Goal: Task Accomplishment & Management: Contribute content

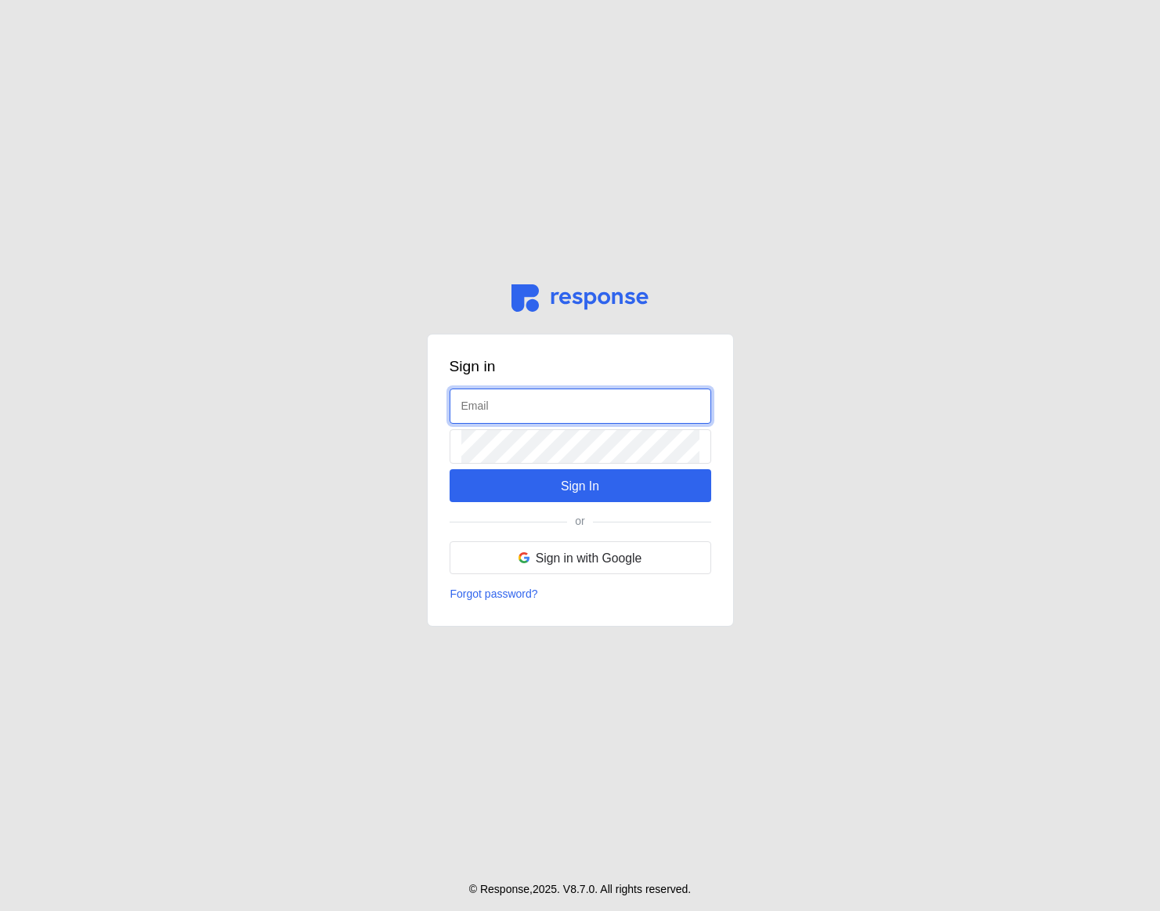
click at [493, 396] on input "text" at bounding box center [580, 406] width 238 height 34
type input "admin@tryresponse.com"
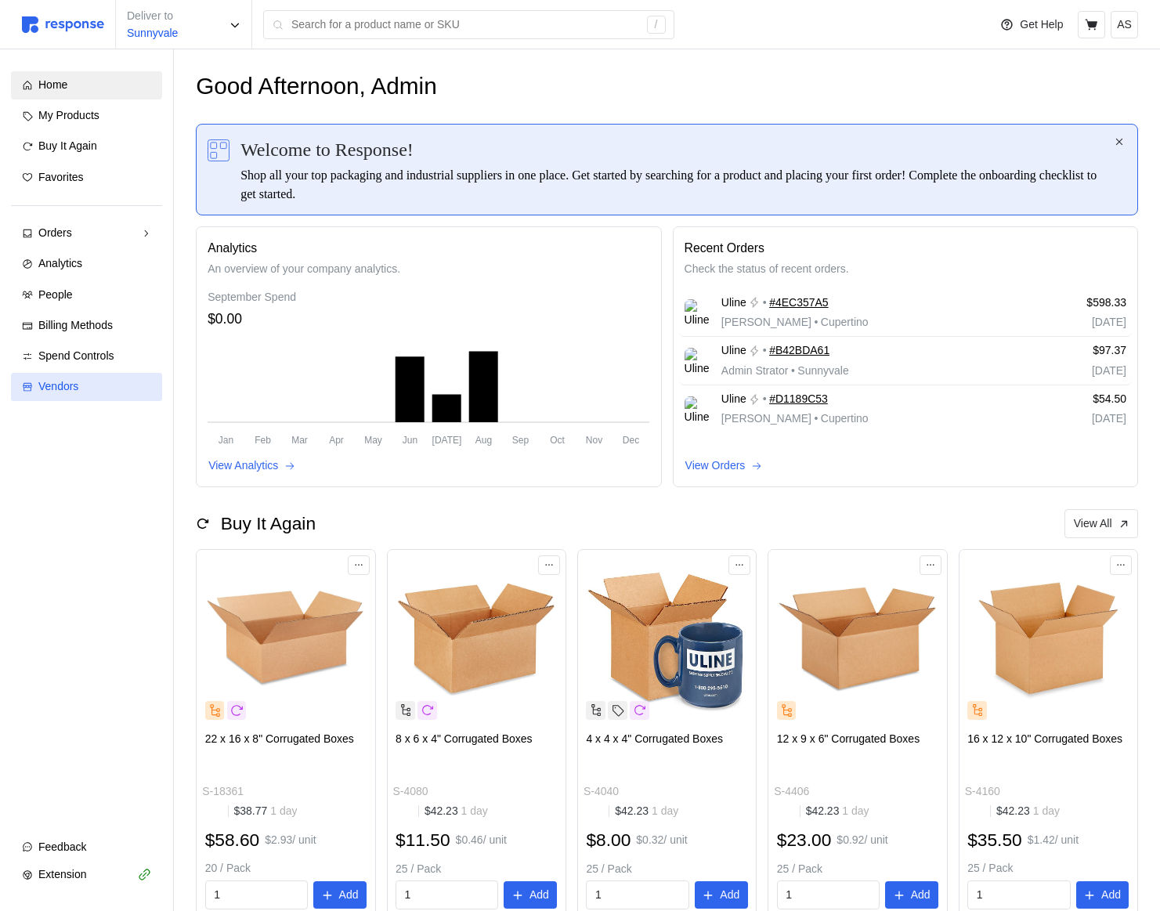
click at [74, 381] on span "Vendors" at bounding box center [58, 386] width 40 height 13
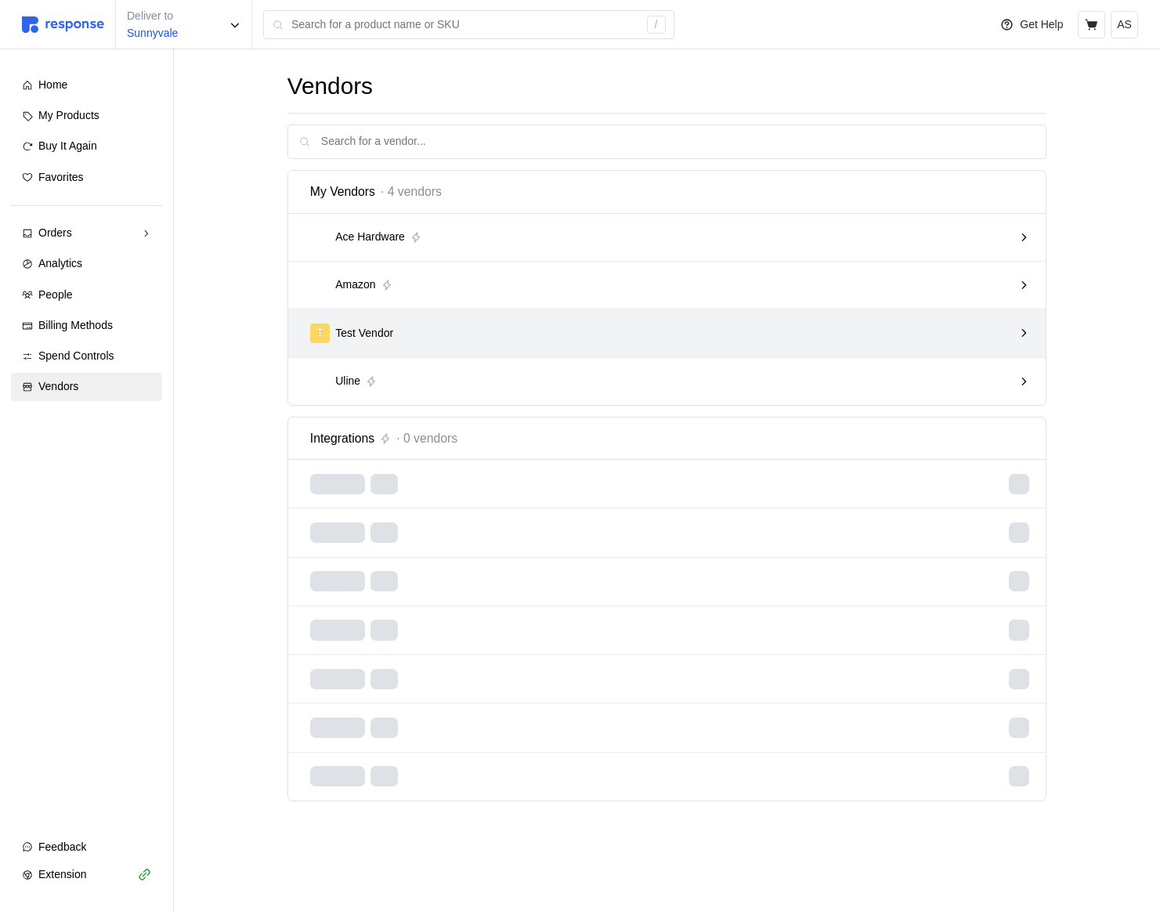
click at [630, 336] on div "T Test Vendor" at bounding box center [661, 334] width 703 height 20
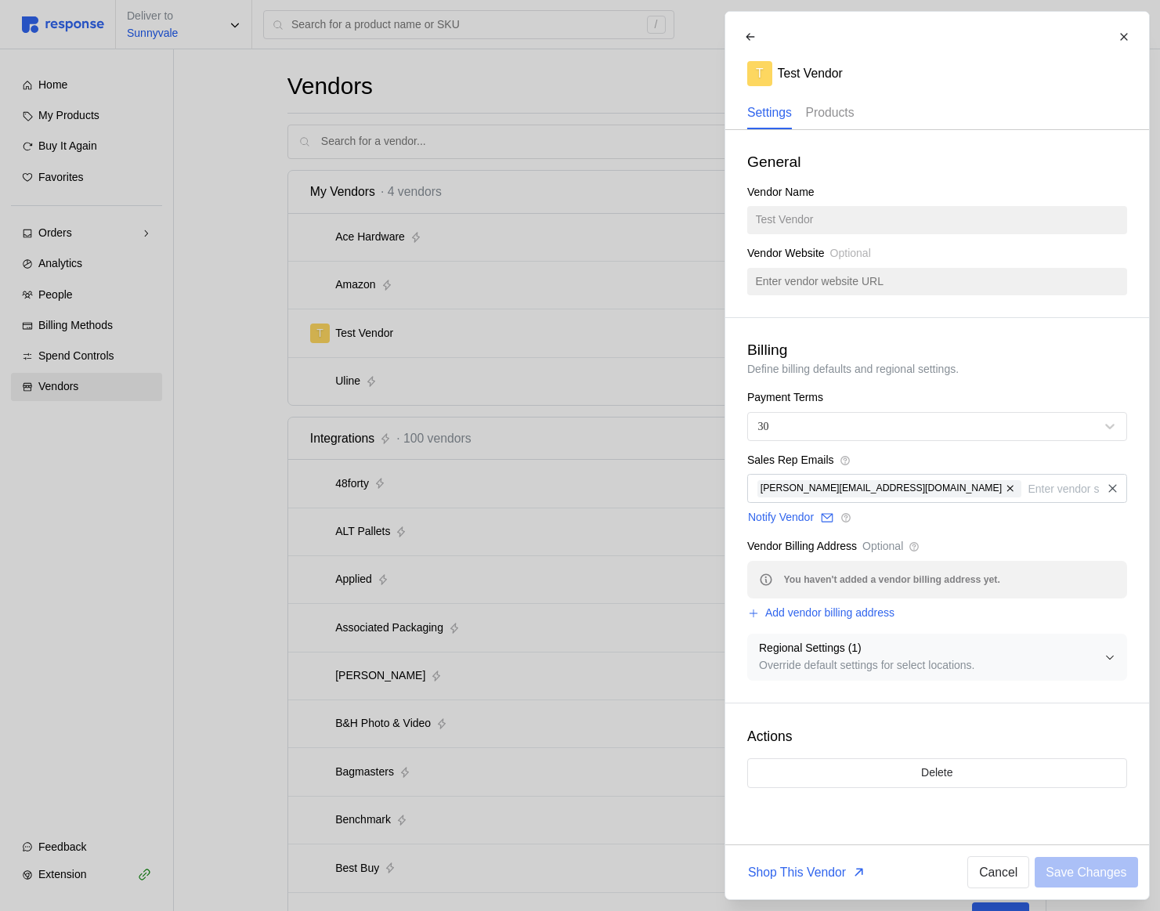
click at [843, 126] on div "Products" at bounding box center [829, 113] width 49 height 32
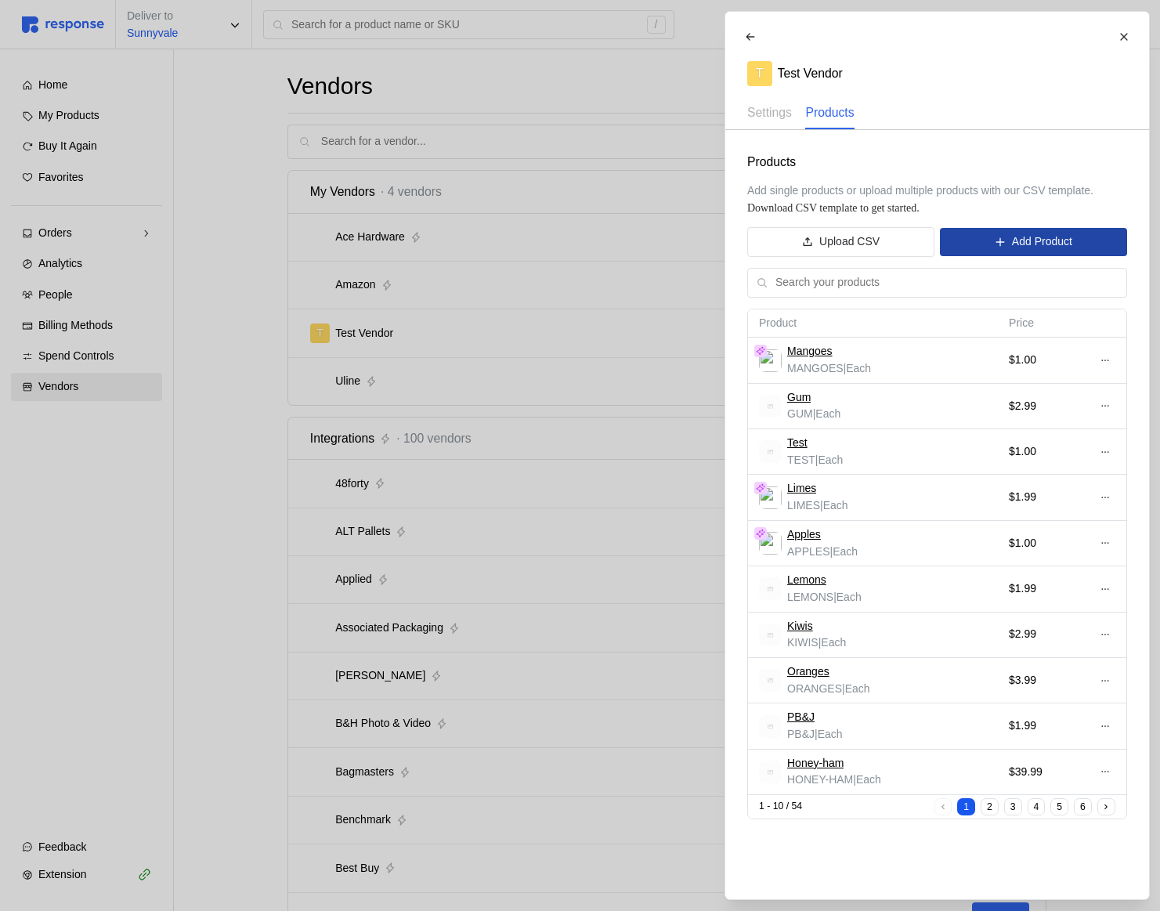
click at [1018, 237] on p "Add Product" at bounding box center [1041, 241] width 60 height 17
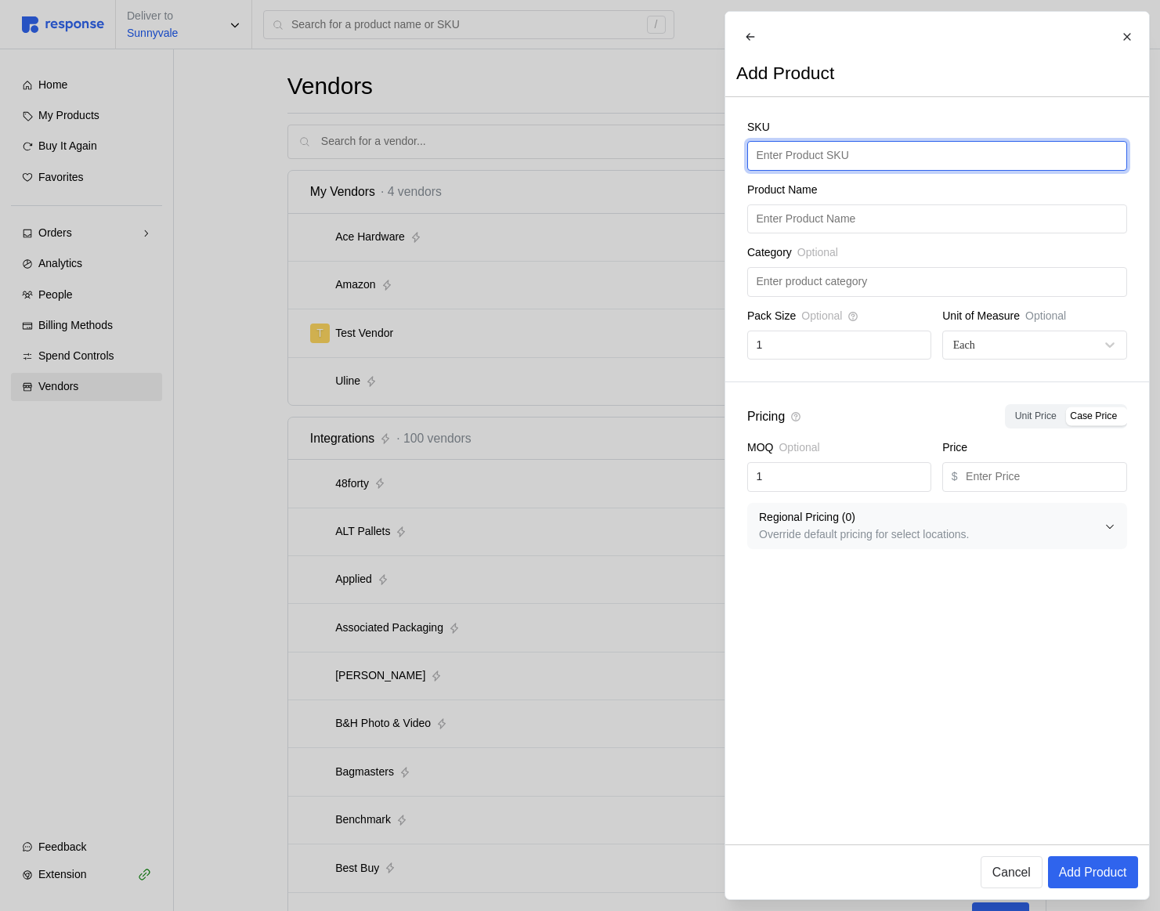
click at [850, 170] on input "text" at bounding box center [937, 156] width 362 height 28
click at [1112, 875] on p "Add Product" at bounding box center [1092, 872] width 68 height 20
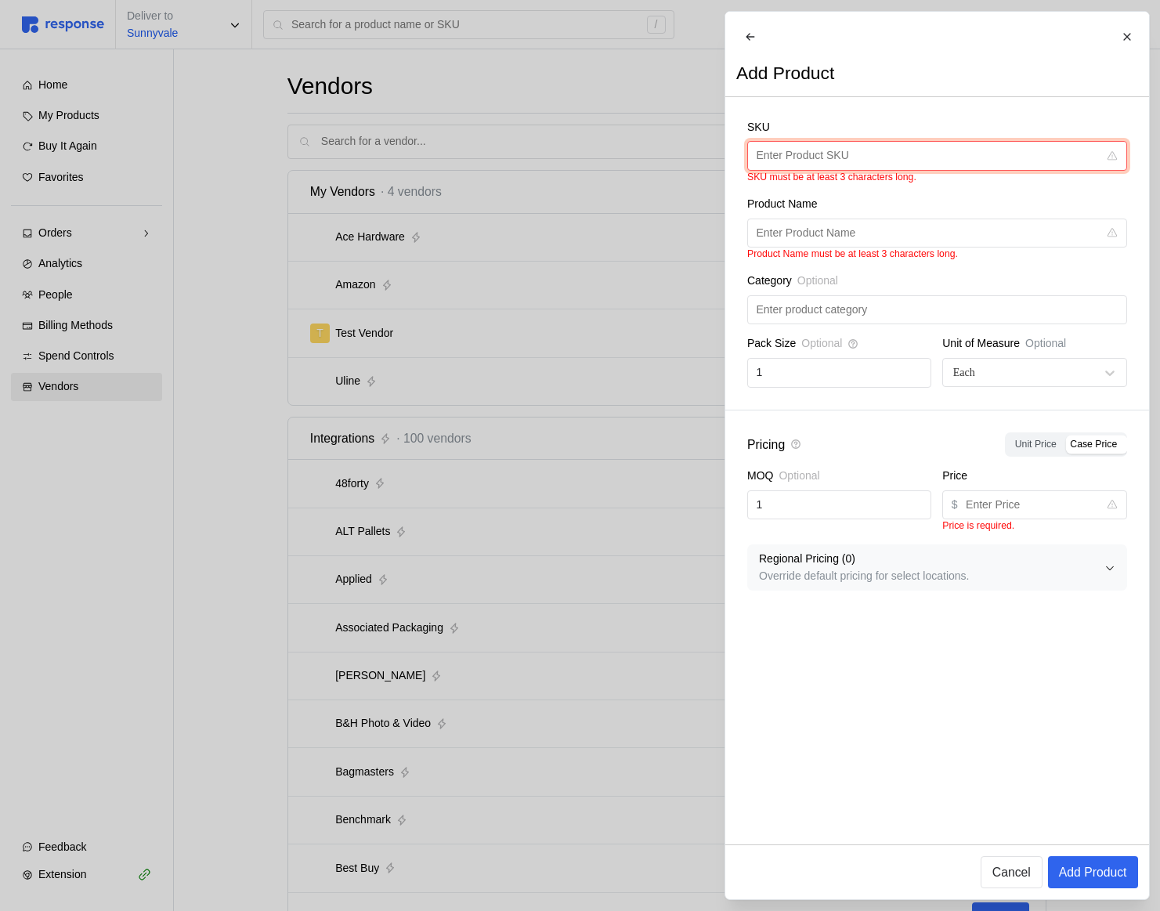
click at [863, 162] on input "text" at bounding box center [927, 156] width 342 height 28
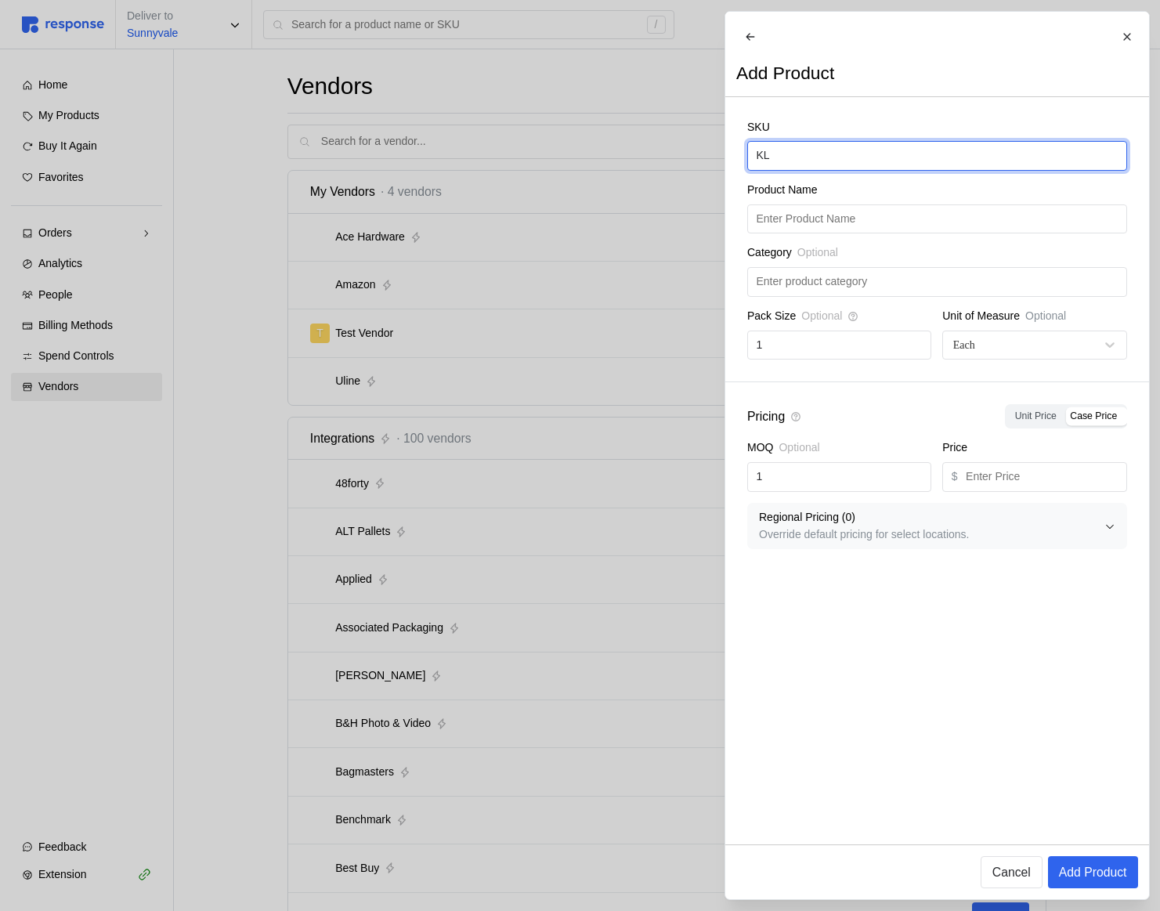
type input "K"
type input "Limes"
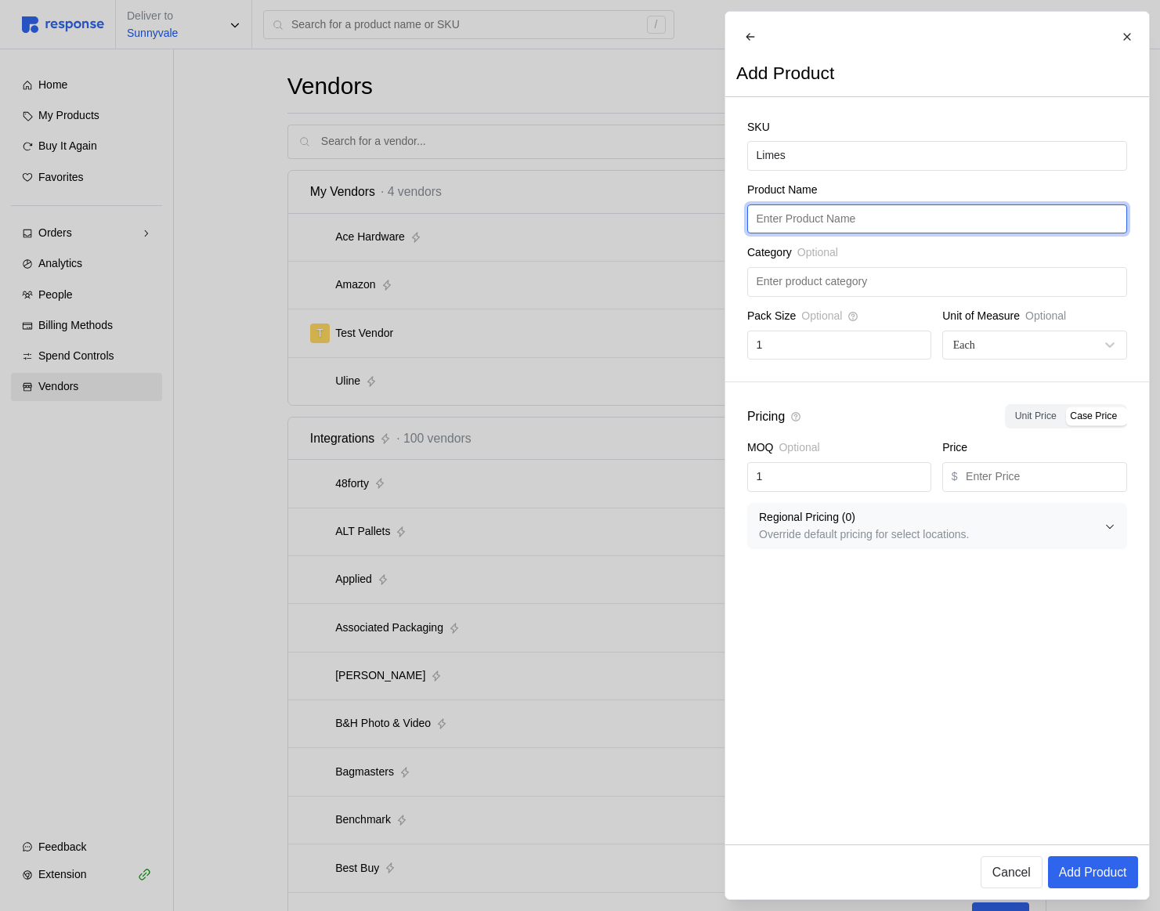
click at [880, 224] on input "text" at bounding box center [937, 219] width 362 height 28
paste input "Limes"
type input "Limes"
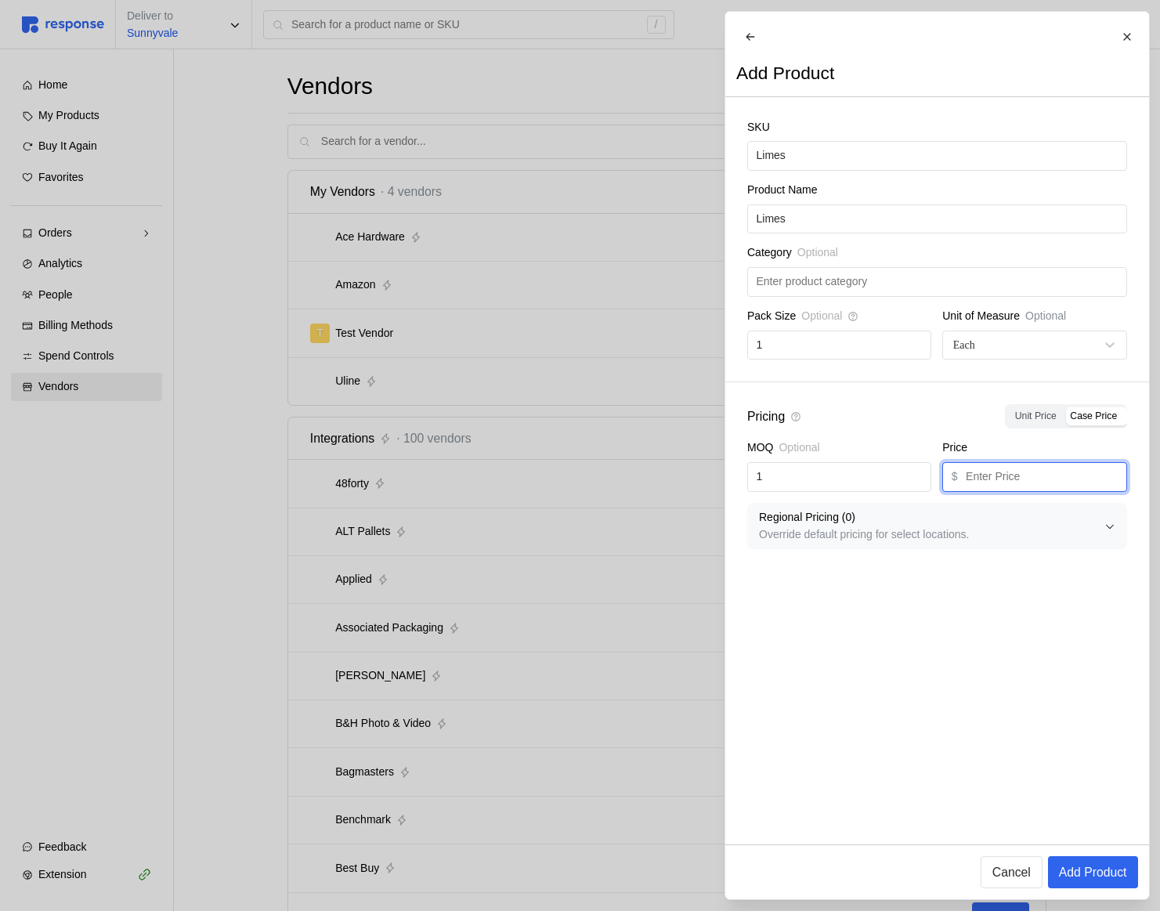
click at [1004, 488] on input "text" at bounding box center [1042, 477] width 152 height 28
type input "1"
click at [1098, 856] on button "Add Product" at bounding box center [1092, 872] width 90 height 32
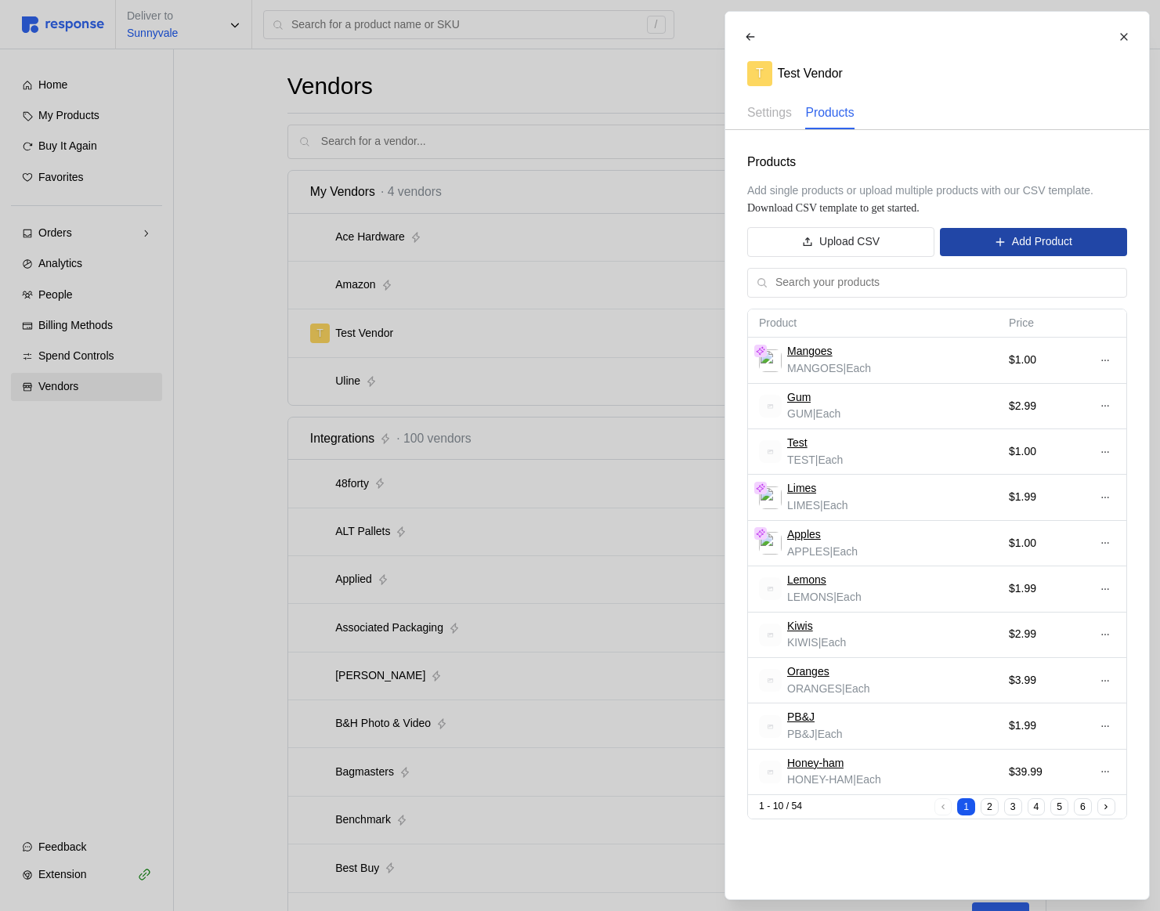
click at [1008, 243] on button "Add Product" at bounding box center [1033, 242] width 186 height 28
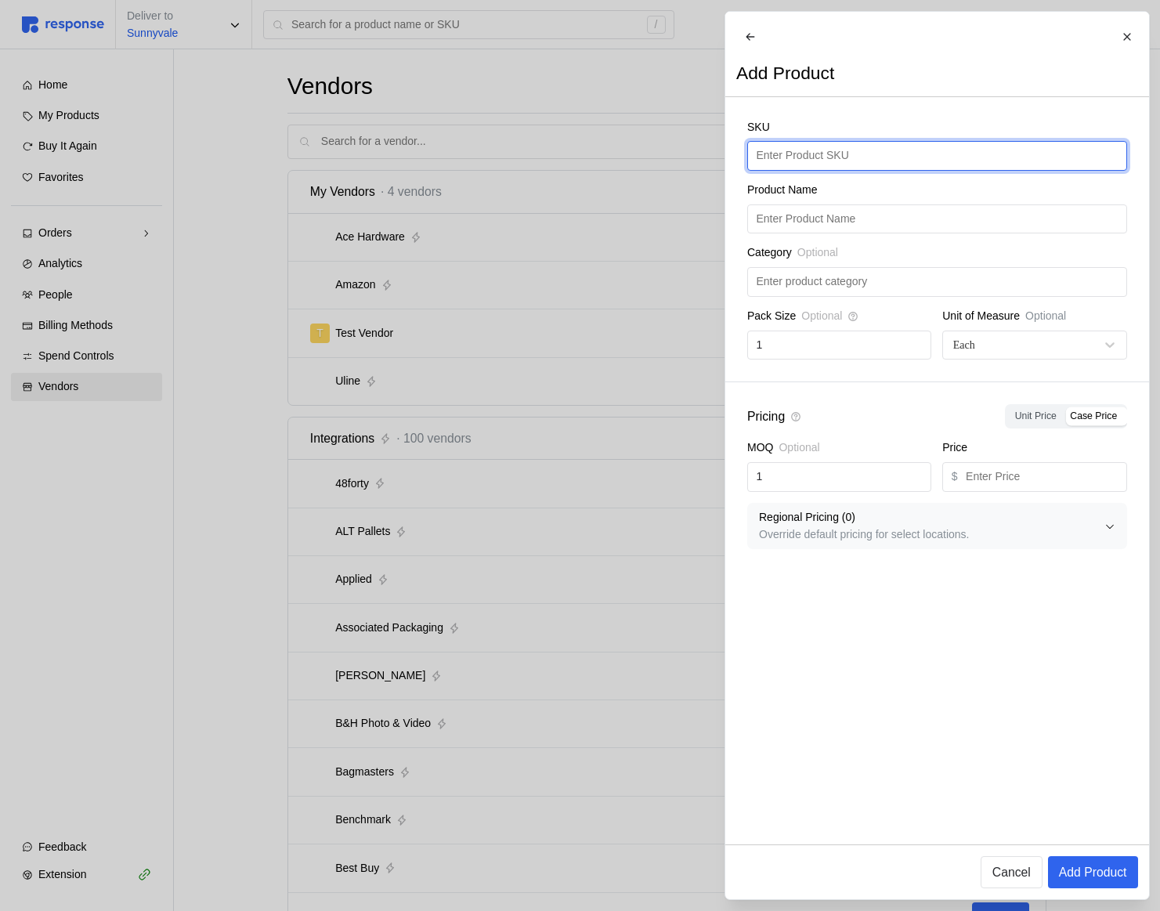
click at [828, 170] on input "text" at bounding box center [937, 156] width 362 height 28
type input "Limes"
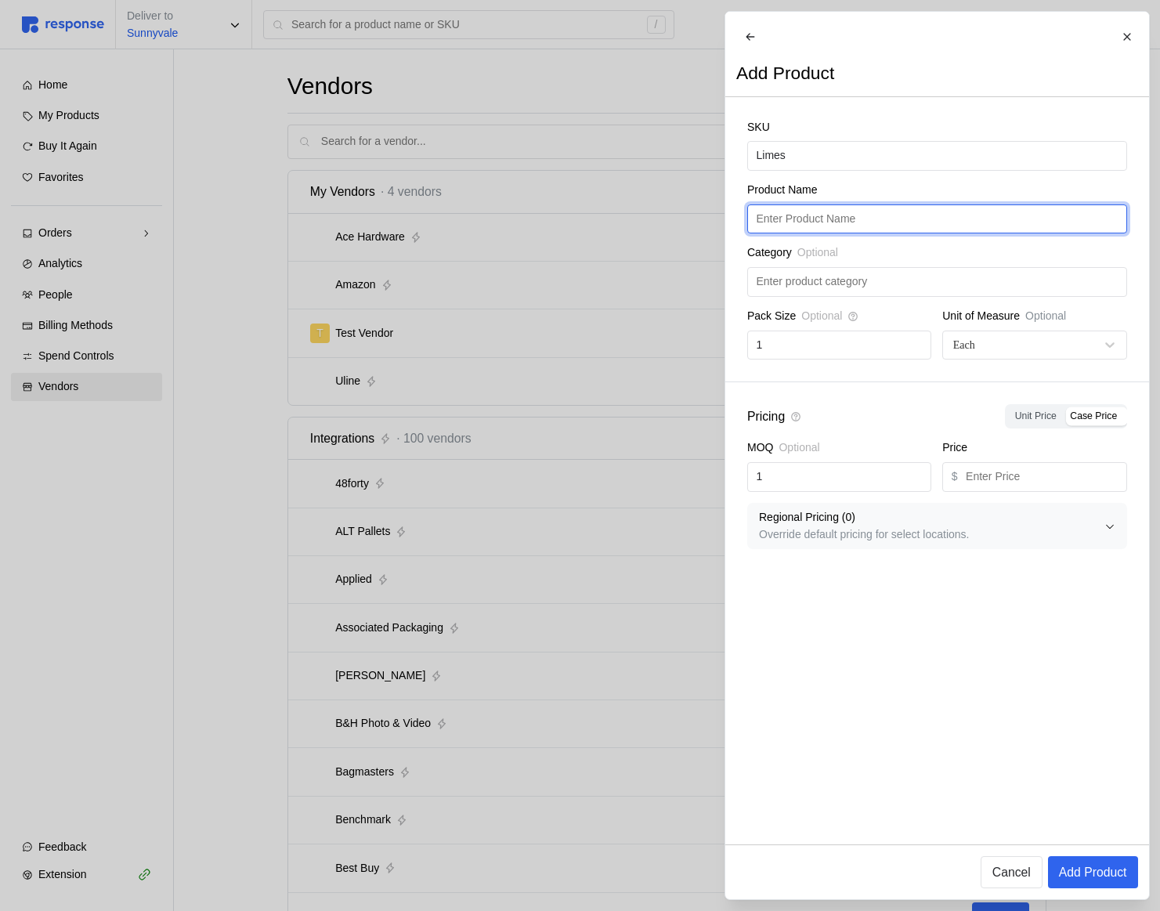
click at [873, 221] on input "text" at bounding box center [937, 219] width 362 height 28
paste input "Limes"
type input "Limes"
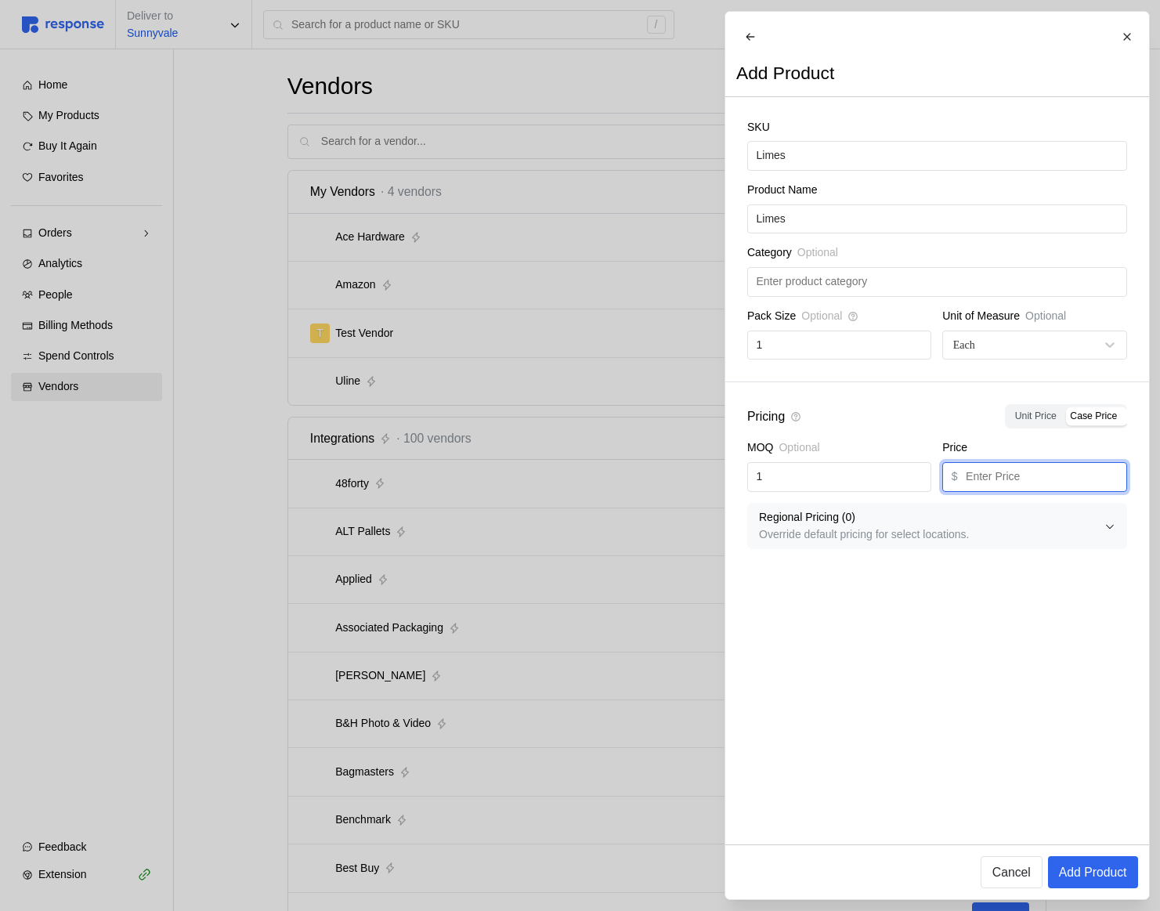
click at [1055, 491] on input "text" at bounding box center [1042, 477] width 152 height 28
type input "1"
click at [1096, 865] on p "Add Product" at bounding box center [1092, 872] width 68 height 20
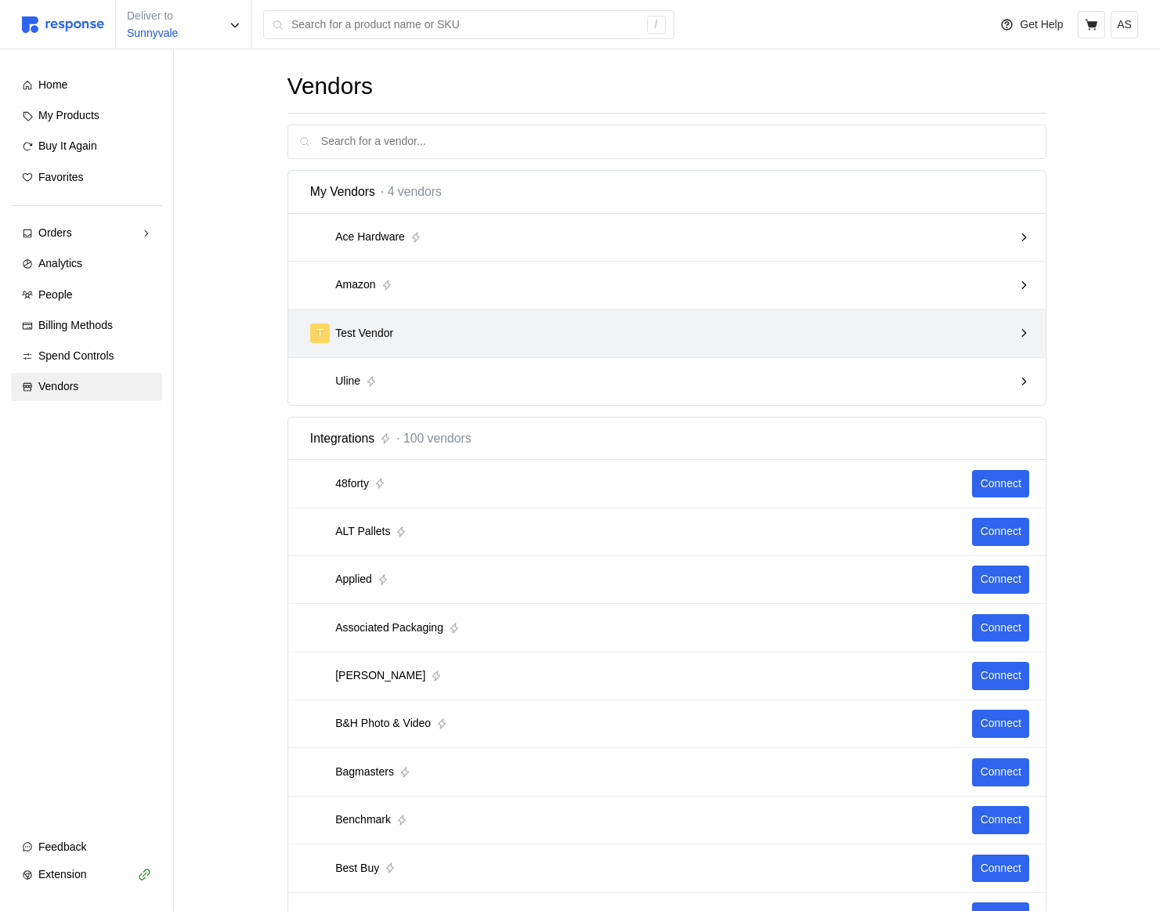
click at [862, 338] on div "T Test Vendor" at bounding box center [661, 334] width 703 height 20
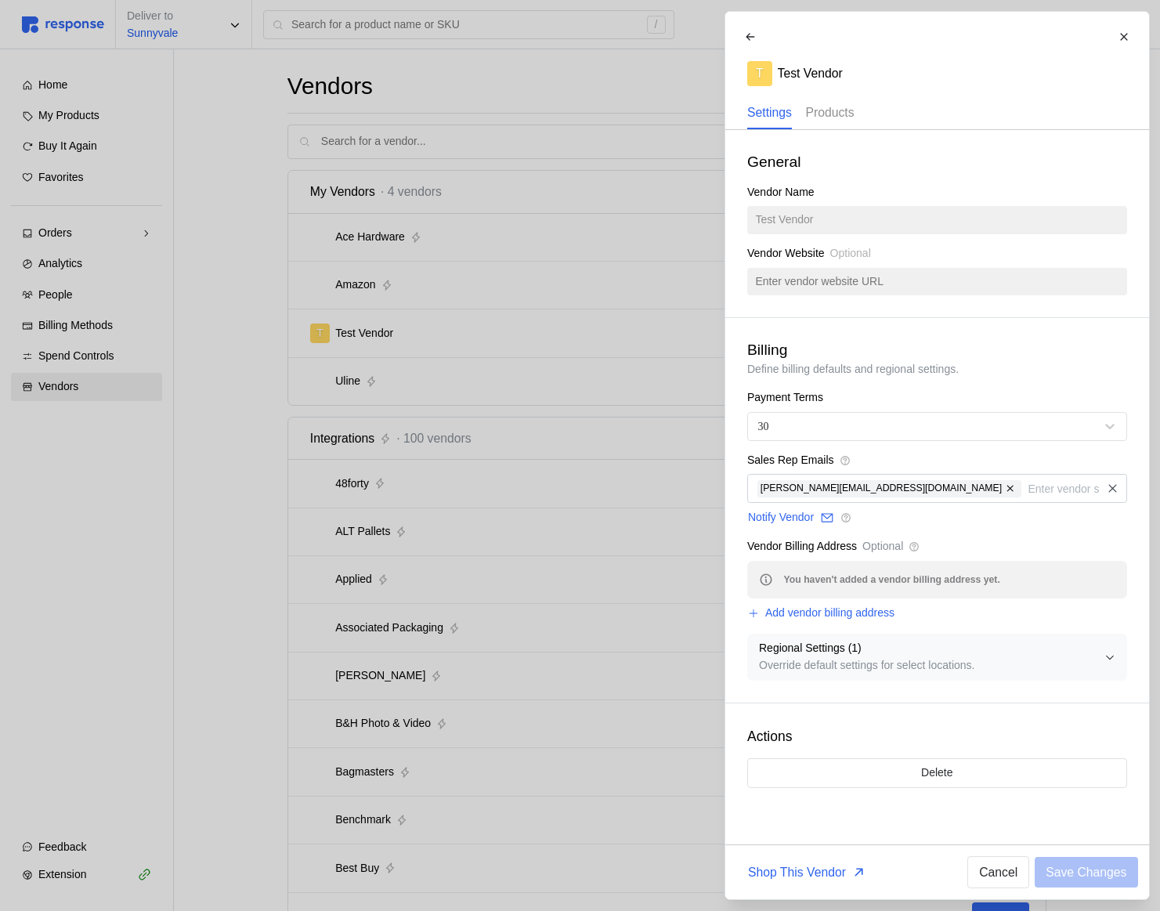
click at [833, 124] on div "Products" at bounding box center [829, 113] width 49 height 32
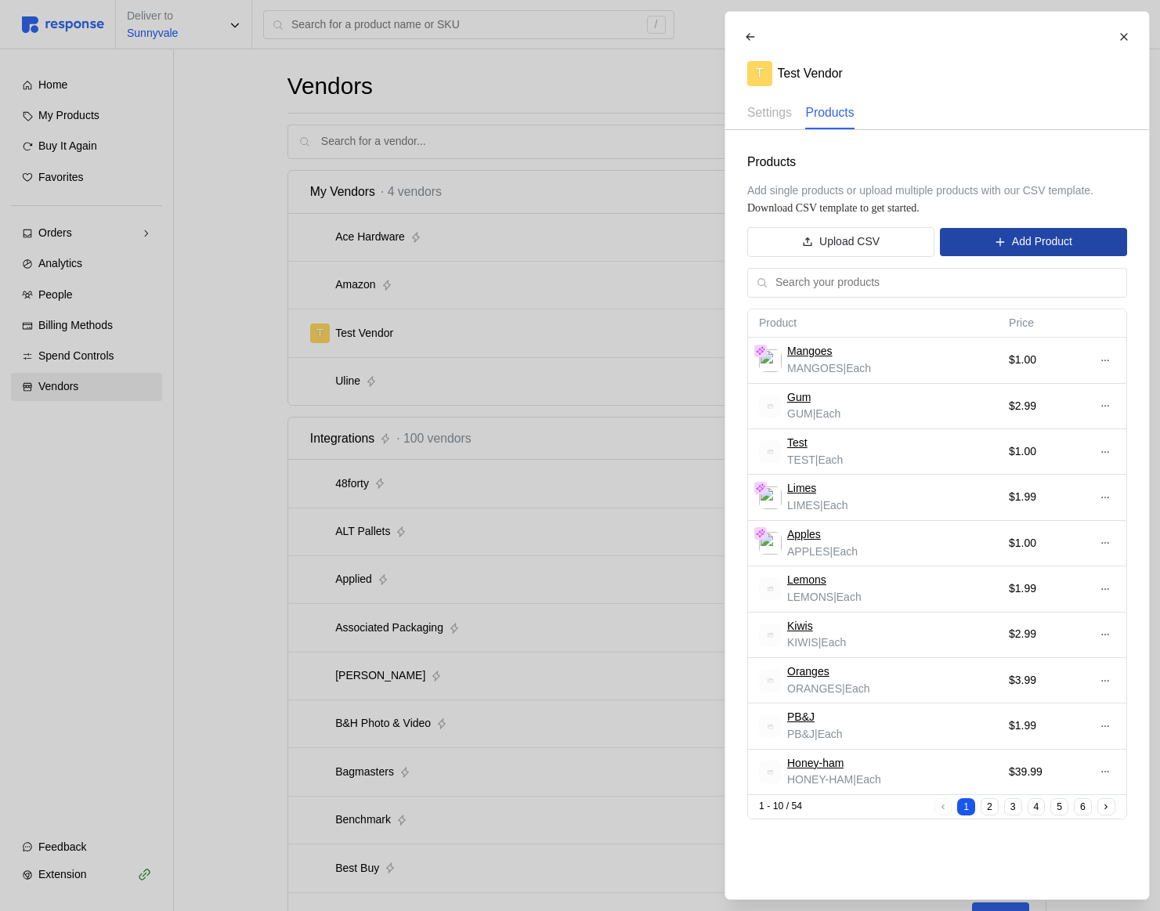
click at [1041, 254] on button "Add Product" at bounding box center [1033, 242] width 186 height 28
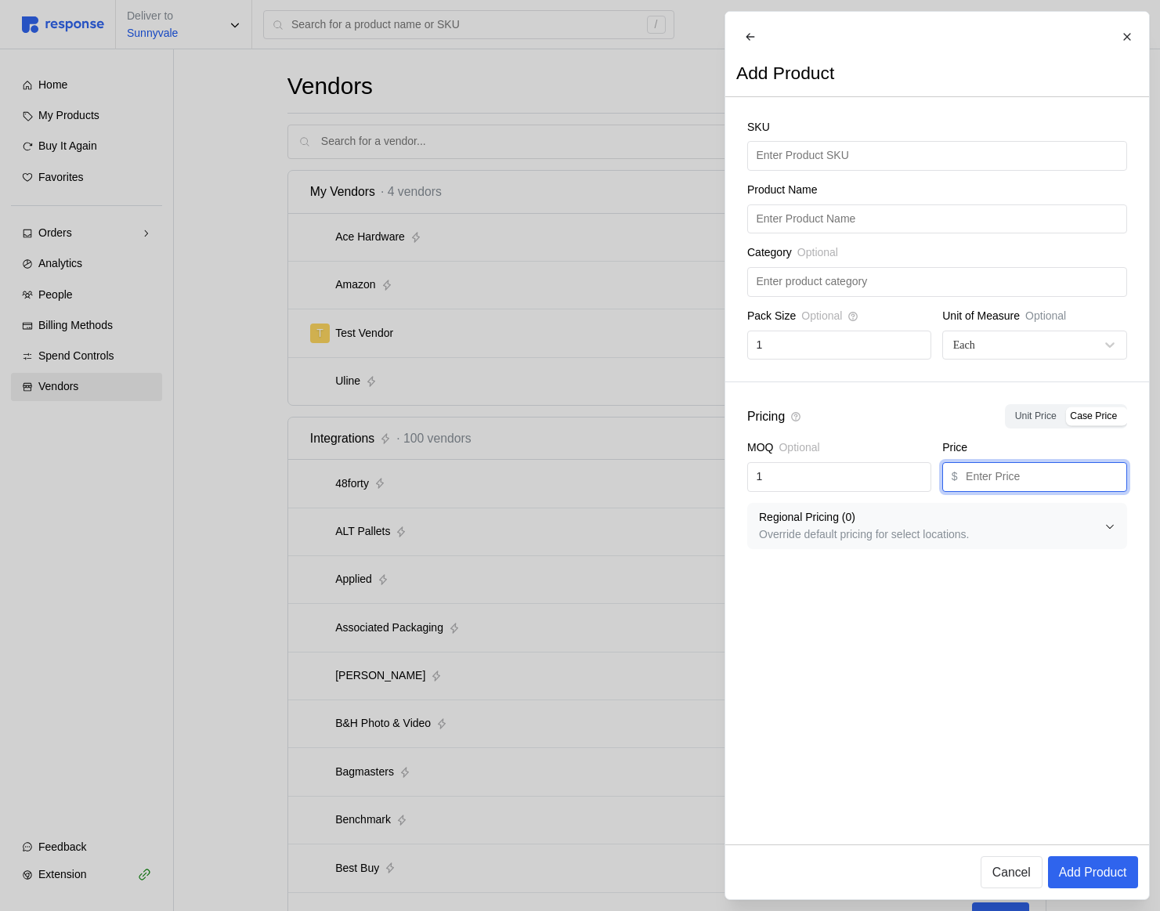
click at [1014, 491] on input "text" at bounding box center [1042, 477] width 152 height 28
type input "1"
click at [1105, 857] on button "Add Product" at bounding box center [1092, 872] width 90 height 32
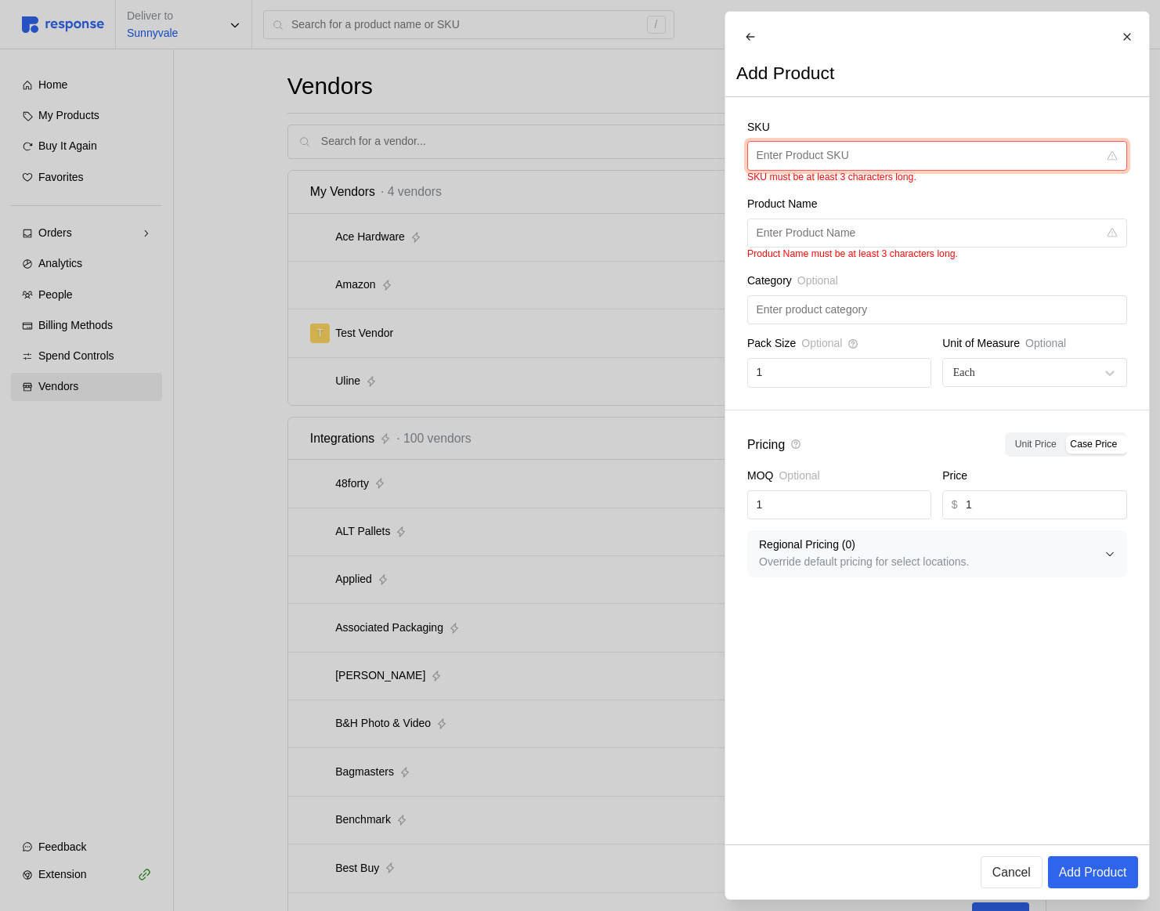
click at [865, 162] on input "text" at bounding box center [927, 156] width 342 height 28
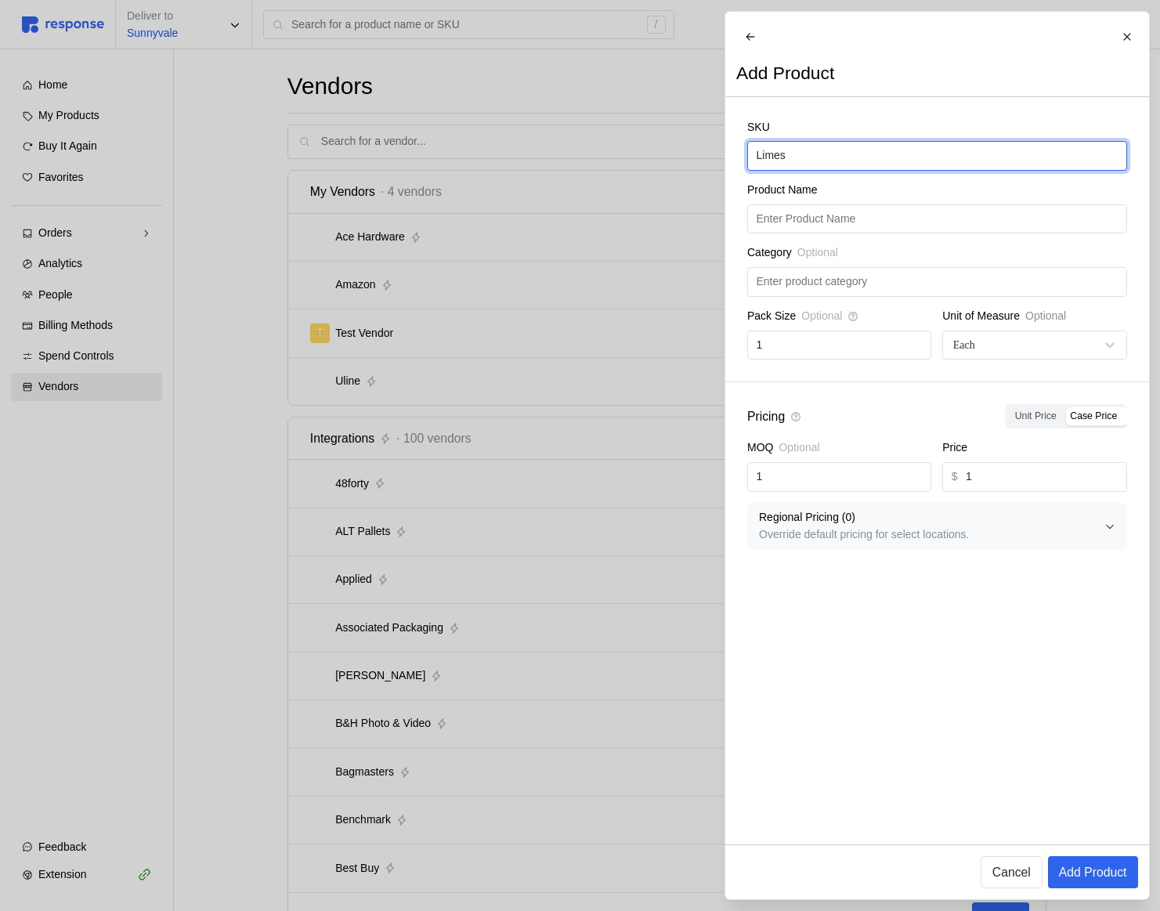
type input "Limes"
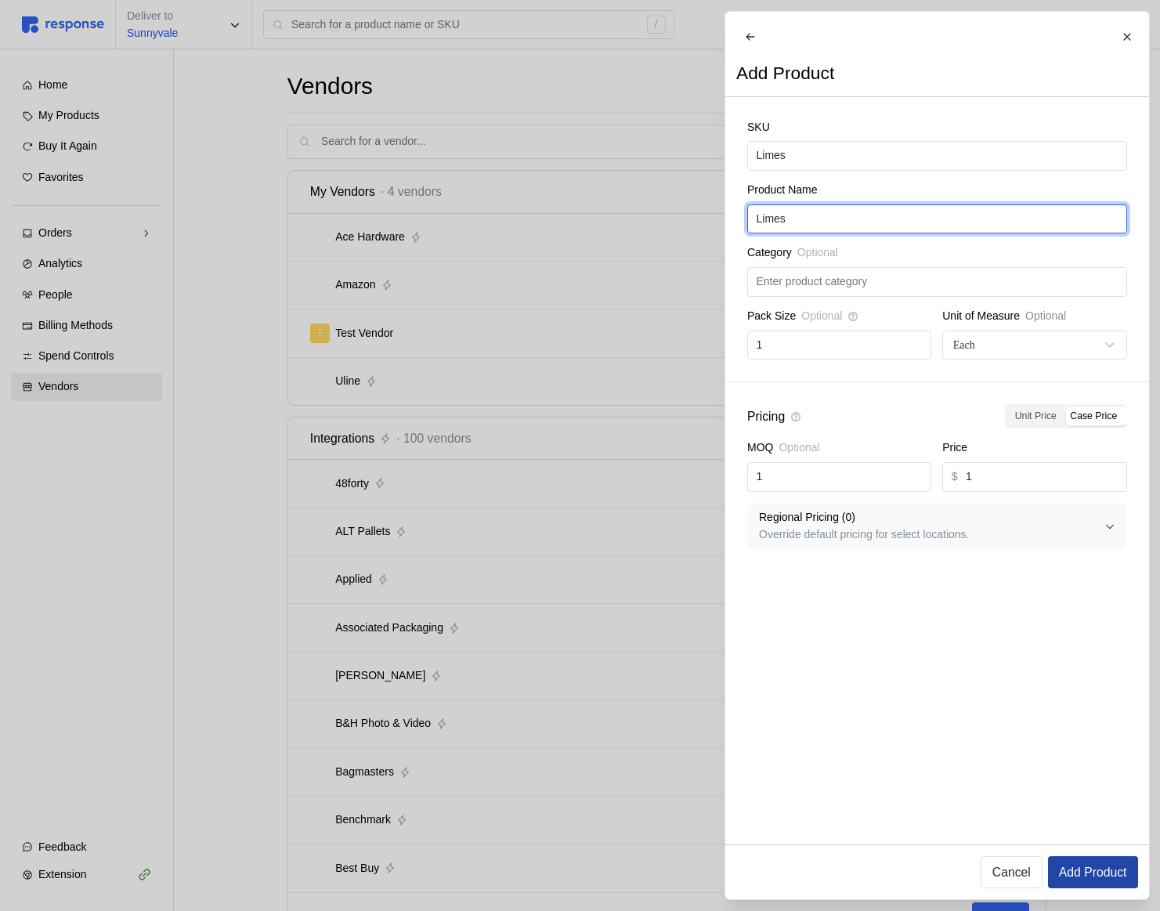
type input "Limes"
click at [1094, 858] on button "Add Product" at bounding box center [1092, 872] width 90 height 32
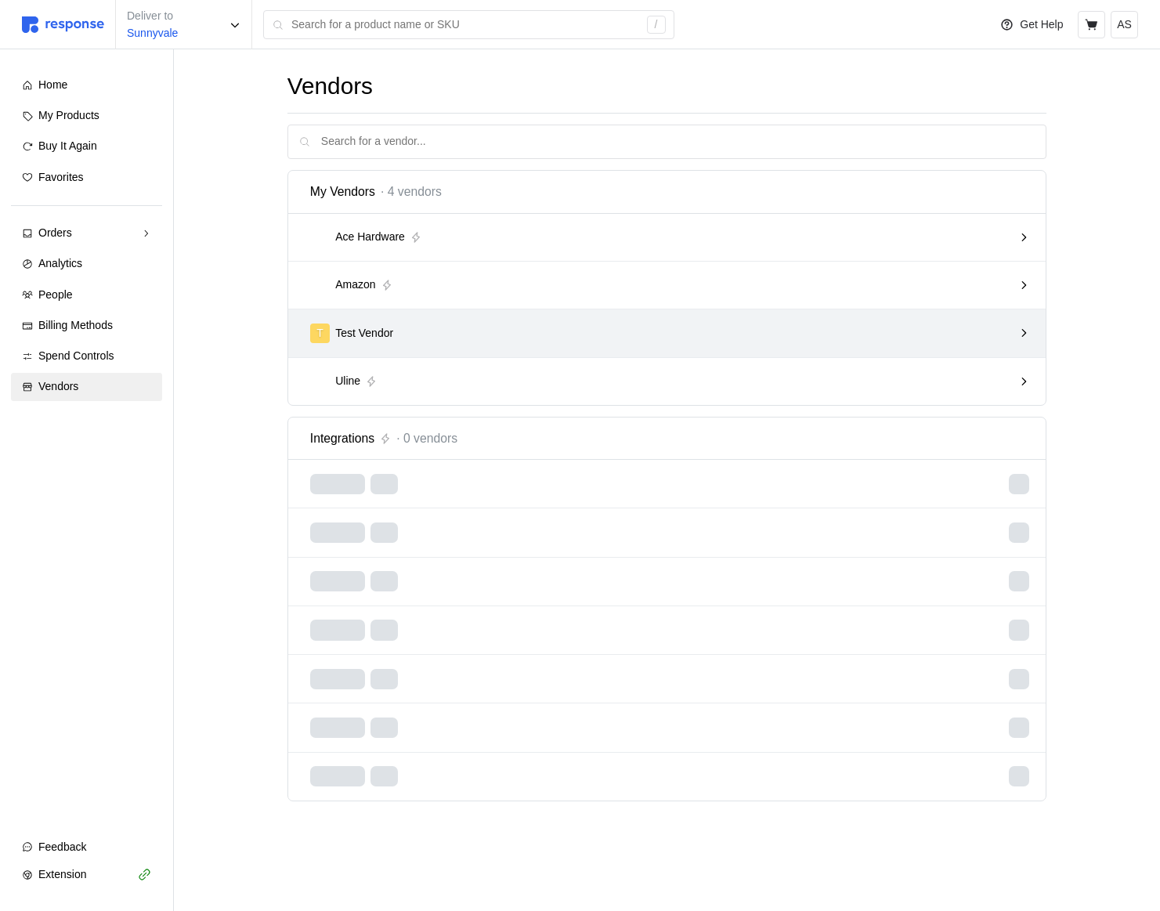
click at [543, 335] on div "T Test Vendor" at bounding box center [661, 334] width 703 height 20
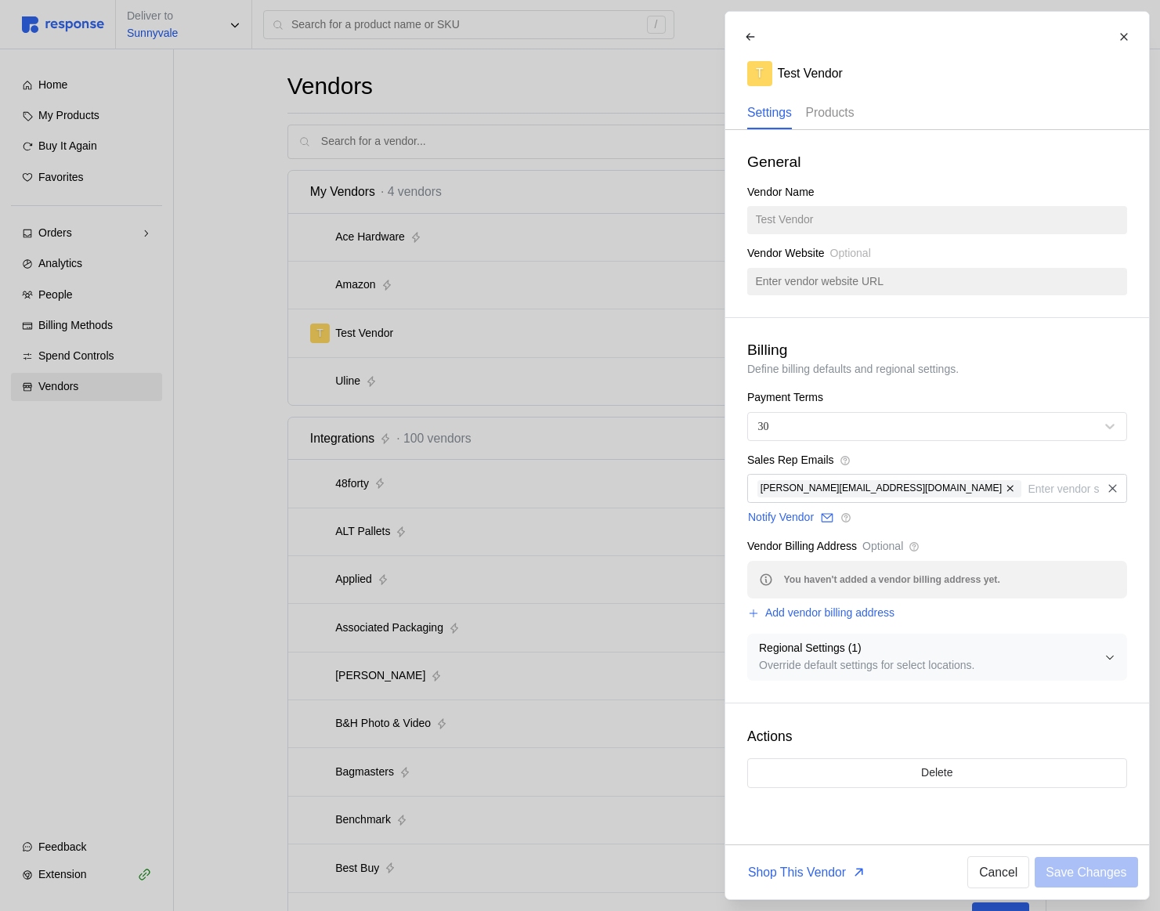
click at [854, 110] on p "Products" at bounding box center [829, 113] width 49 height 20
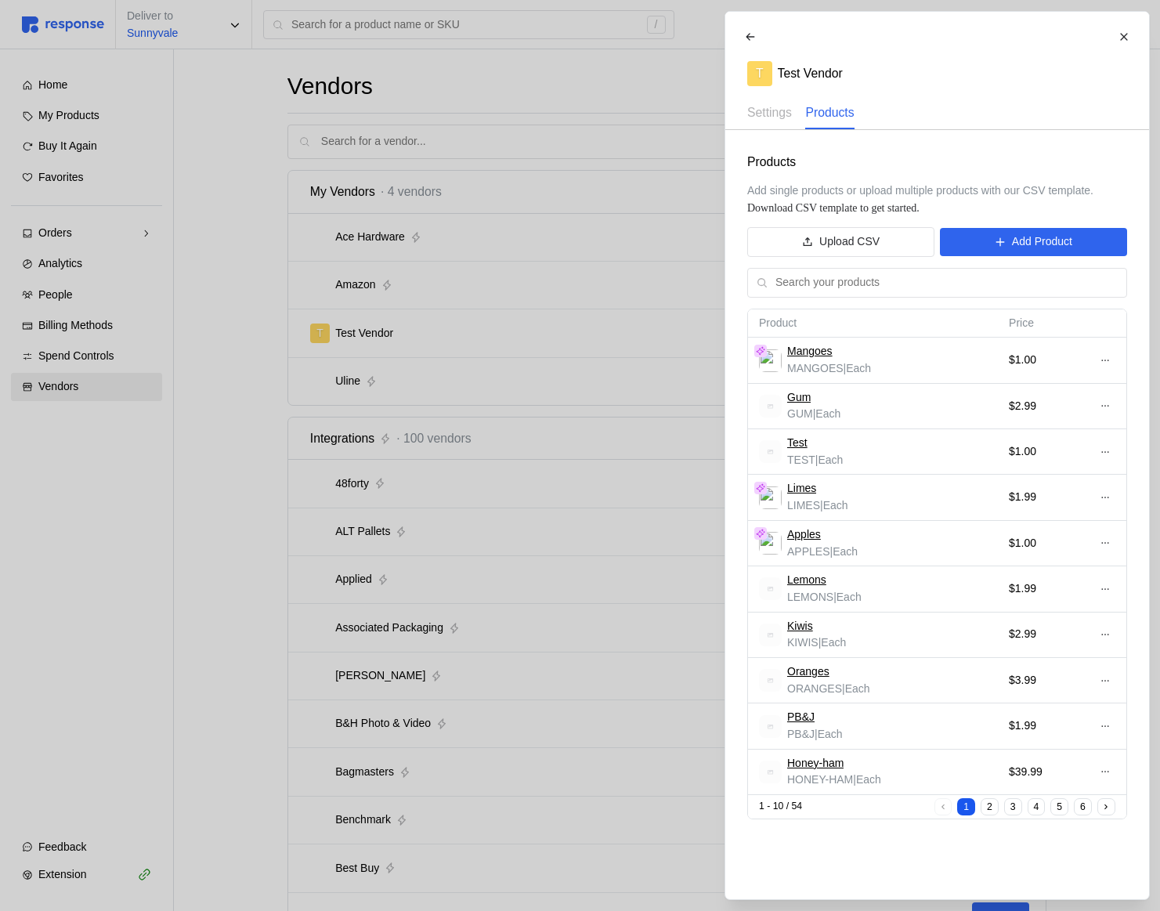
click at [1027, 256] on div "Upload CSV Add Product" at bounding box center [937, 242] width 380 height 30
click at [1016, 240] on p "Add Product" at bounding box center [1041, 241] width 60 height 17
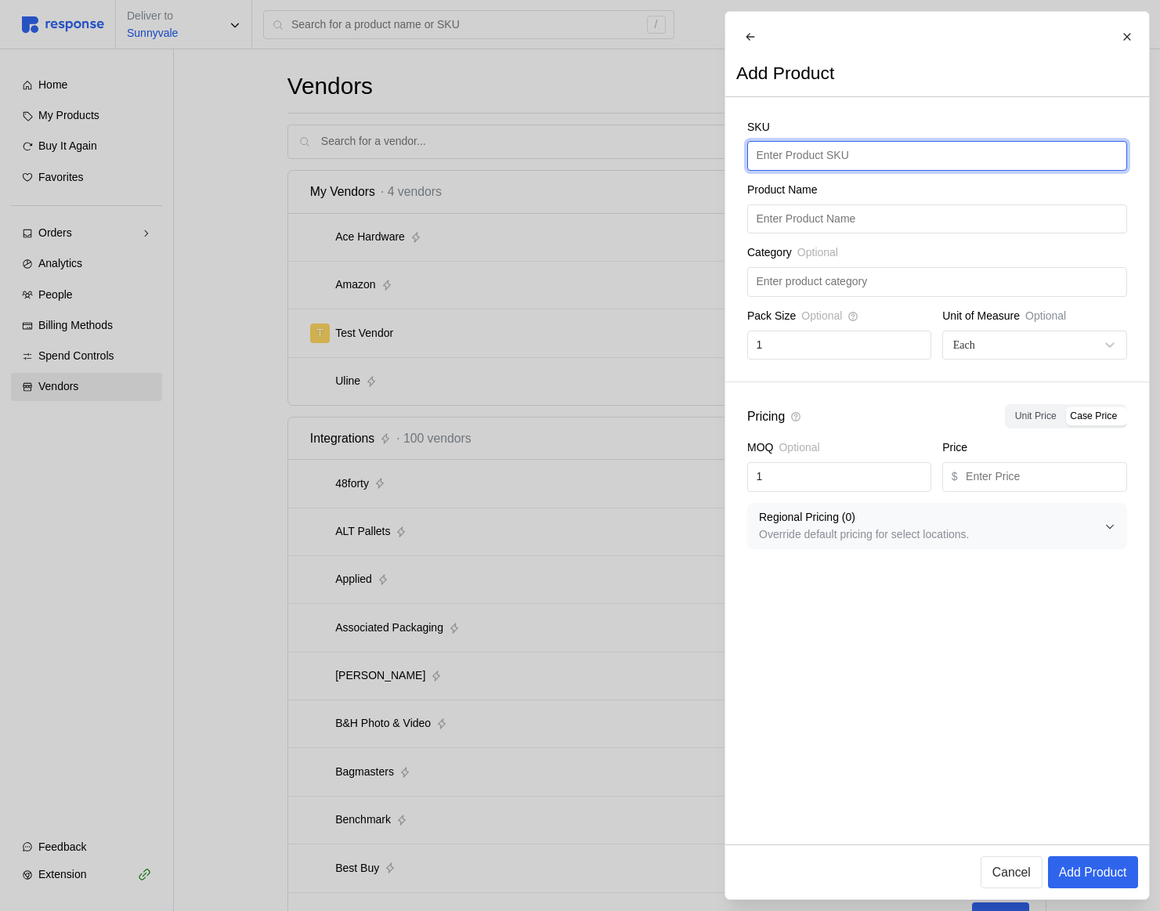
click at [864, 170] on input "text" at bounding box center [937, 156] width 362 height 28
type input "Limes"
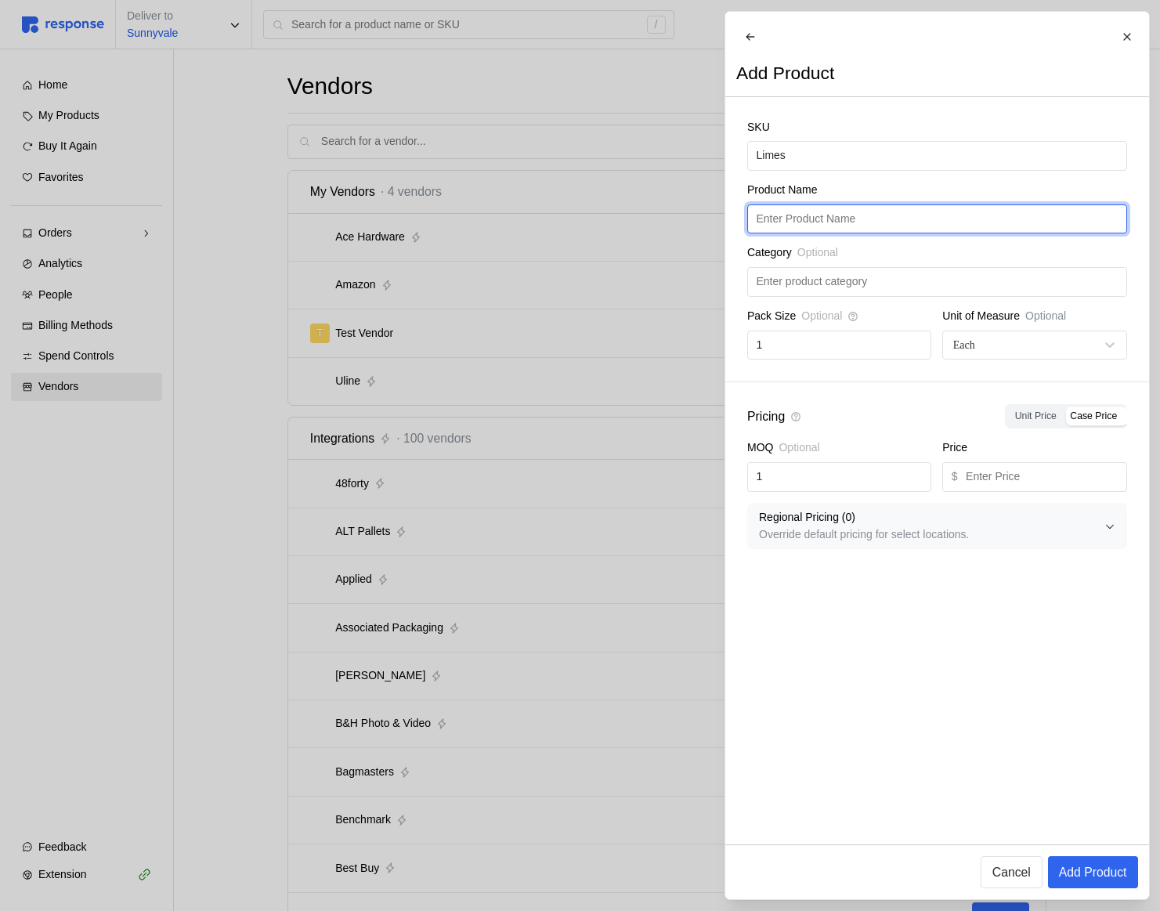
click at [874, 232] on input "text" at bounding box center [937, 219] width 362 height 28
paste input "Limes"
type input "Limes"
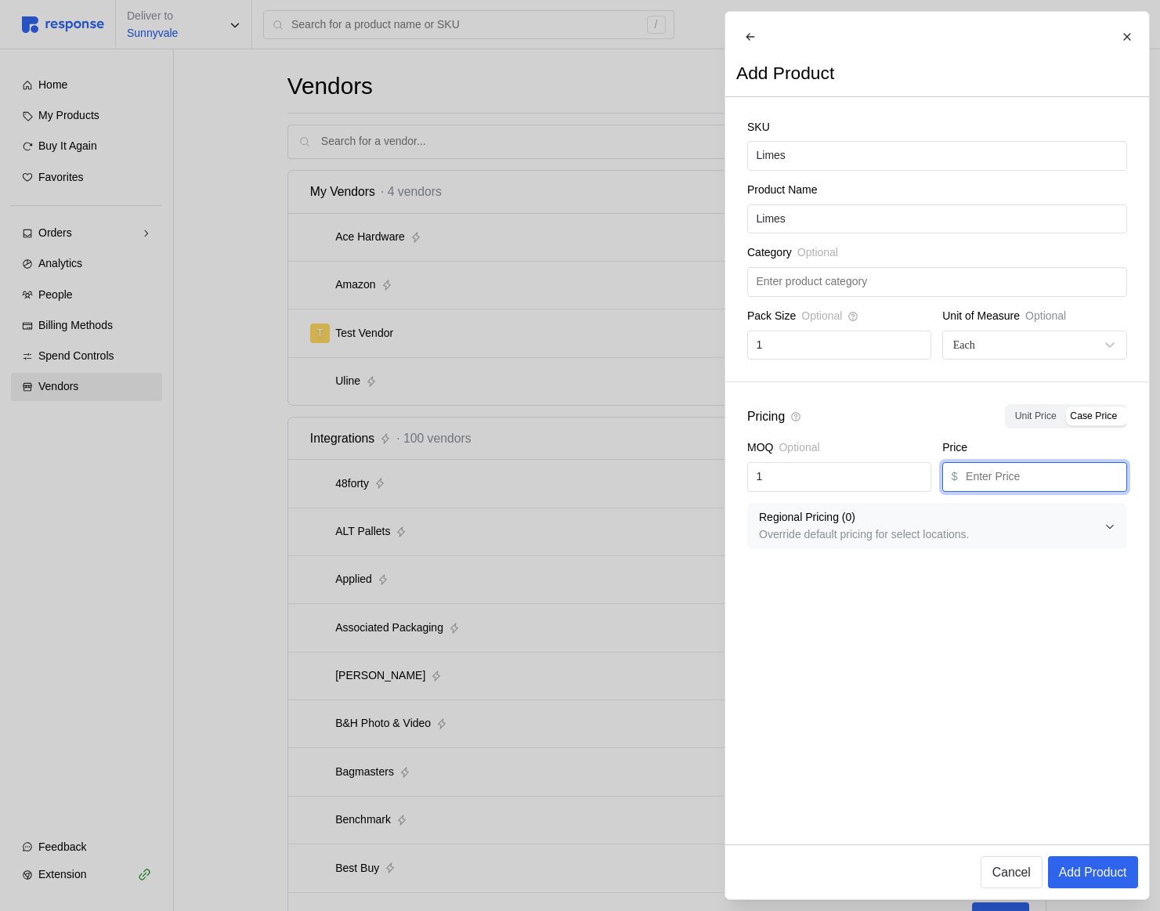
click at [1026, 481] on input "text" at bounding box center [1042, 477] width 152 height 28
type input "1"
click at [1085, 880] on p "Add Product" at bounding box center [1092, 872] width 68 height 20
